Goal: Information Seeking & Learning: Learn about a topic

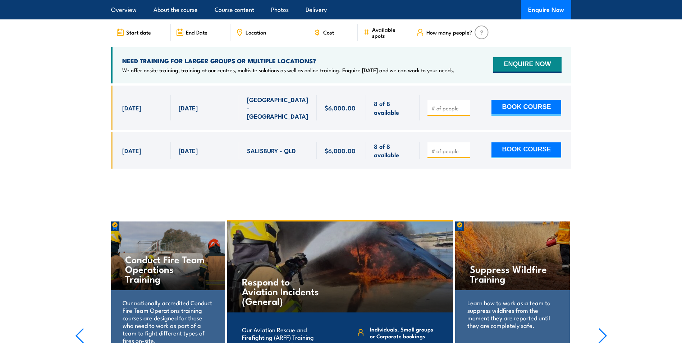
scroll to position [1761, 0]
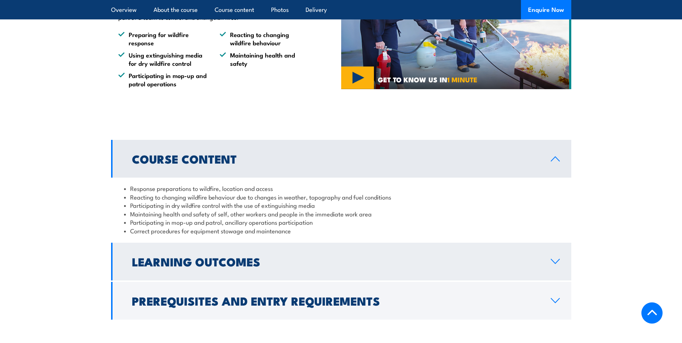
scroll to position [517, 0]
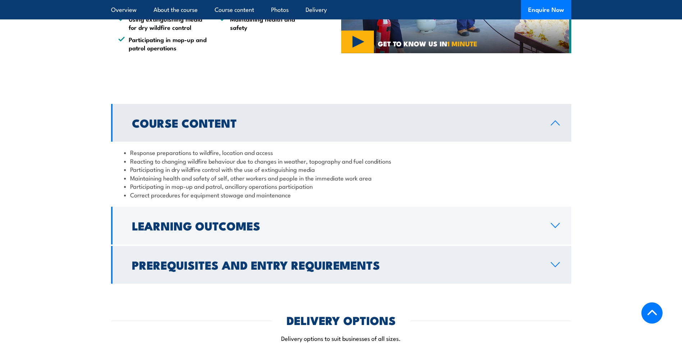
click at [554, 262] on icon at bounding box center [555, 265] width 10 height 6
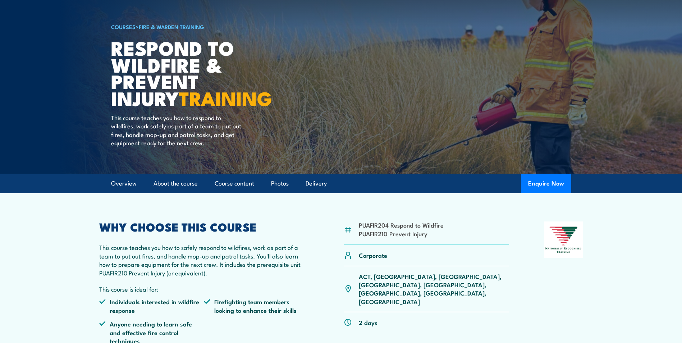
scroll to position [0, 0]
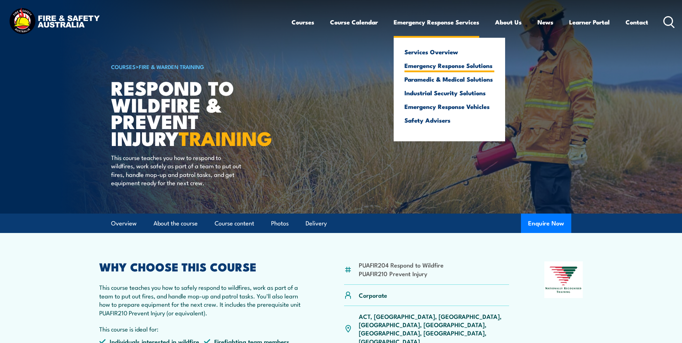
click at [418, 67] on link "Emergency Response Solutions" at bounding box center [449, 65] width 90 height 6
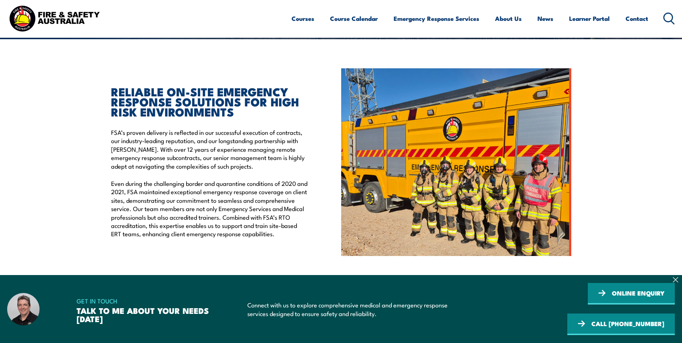
scroll to position [180, 0]
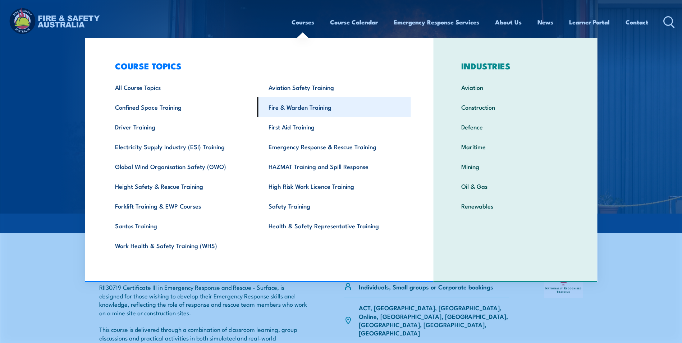
click at [296, 105] on link "Fire & Warden Training" at bounding box center [333, 107] width 153 height 20
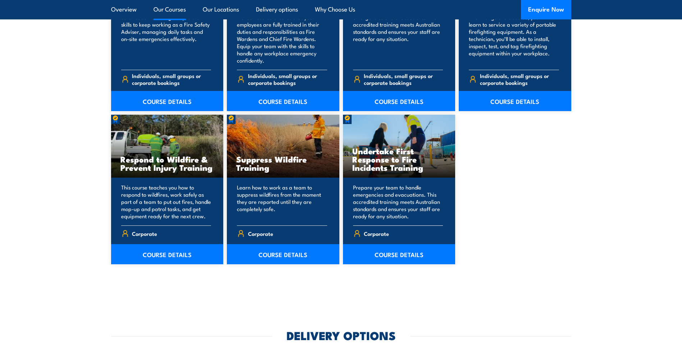
scroll to position [1078, 0]
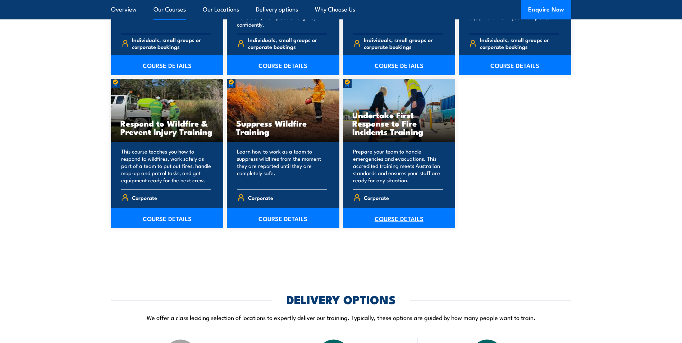
click at [396, 223] on link "COURSE DETAILS" at bounding box center [399, 218] width 112 height 20
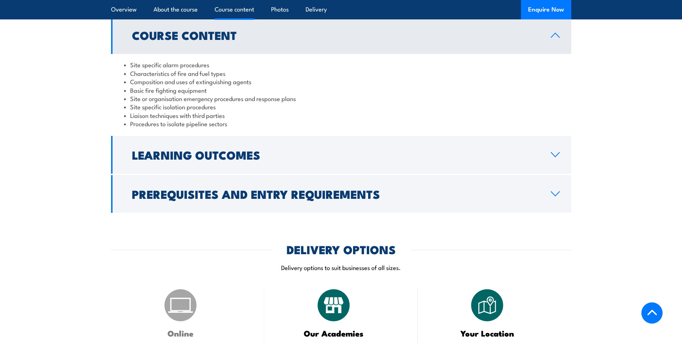
scroll to position [755, 0]
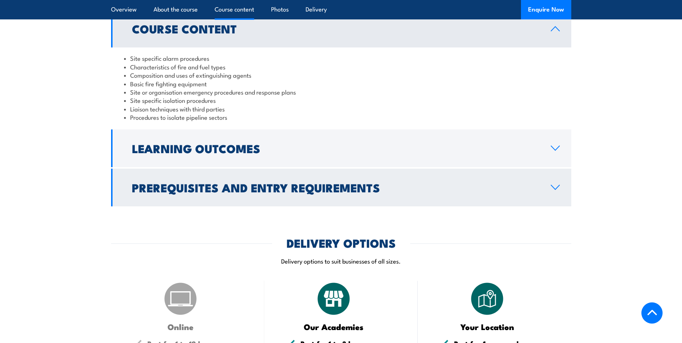
click at [552, 184] on icon at bounding box center [555, 187] width 10 height 6
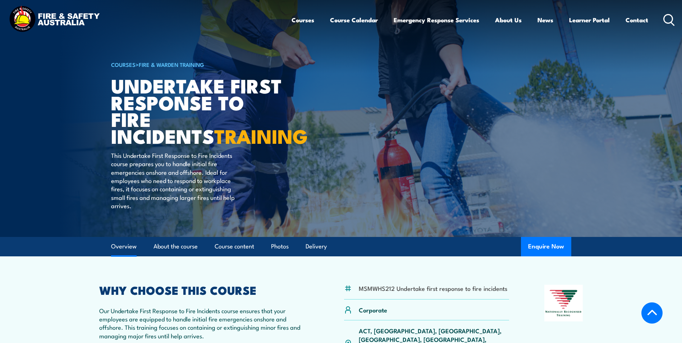
scroll to position [0, 0]
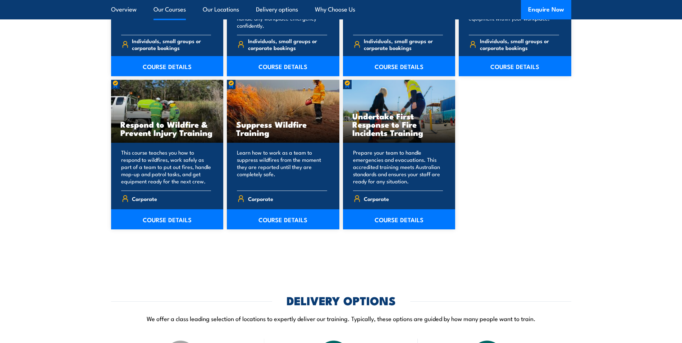
scroll to position [1078, 0]
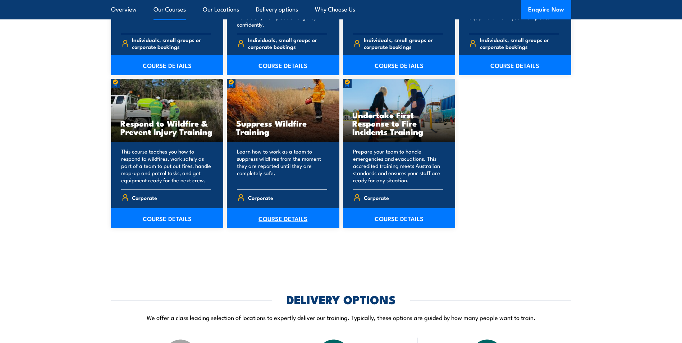
click at [278, 217] on link "COURSE DETAILS" at bounding box center [283, 218] width 112 height 20
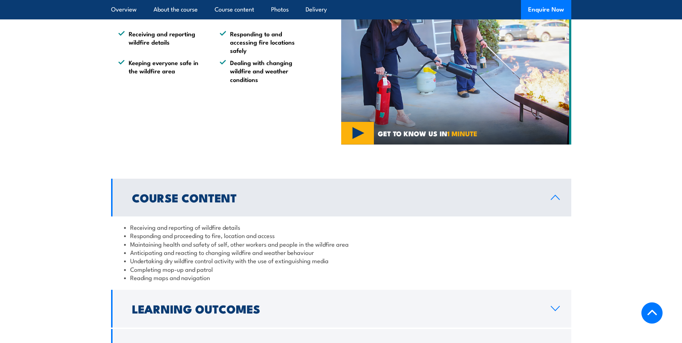
scroll to position [503, 0]
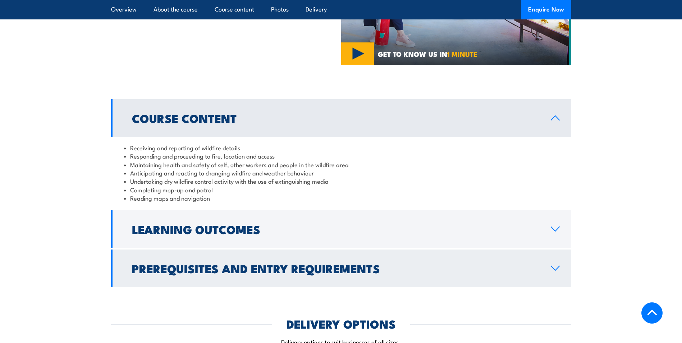
click at [363, 263] on h2 "Prerequisites and Entry Requirements" at bounding box center [335, 268] width 407 height 10
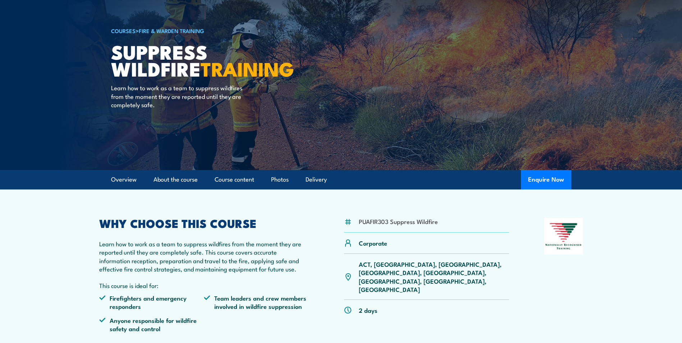
scroll to position [0, 0]
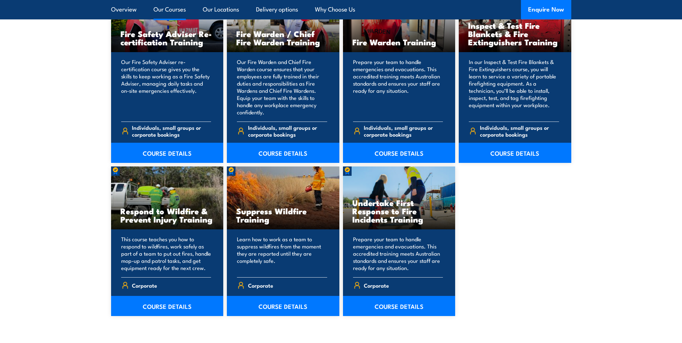
scroll to position [1006, 0]
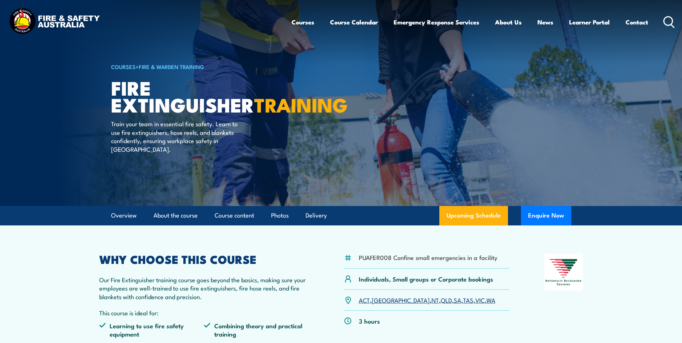
scroll to position [108, 0]
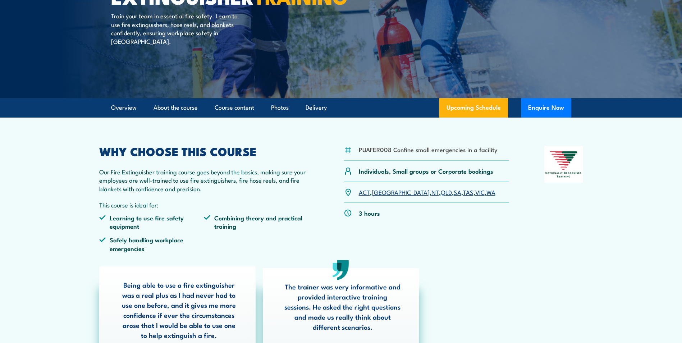
click at [441, 193] on link "QLD" at bounding box center [446, 192] width 11 height 9
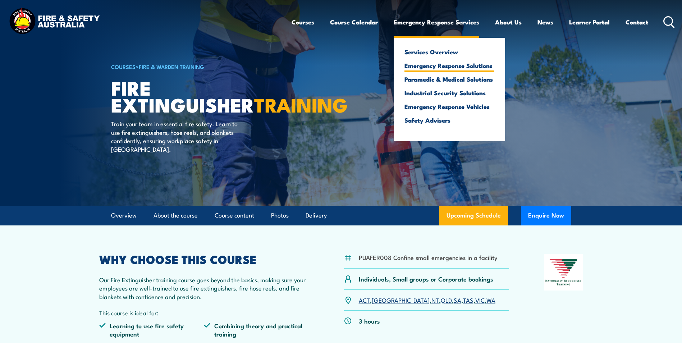
click at [462, 64] on link "Emergency Response Solutions" at bounding box center [449, 65] width 90 height 6
